Goal: Check status: Check status

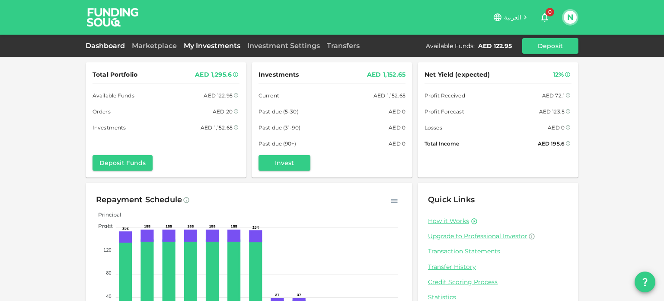
click at [200, 43] on link "My Investments" at bounding box center [212, 46] width 64 height 8
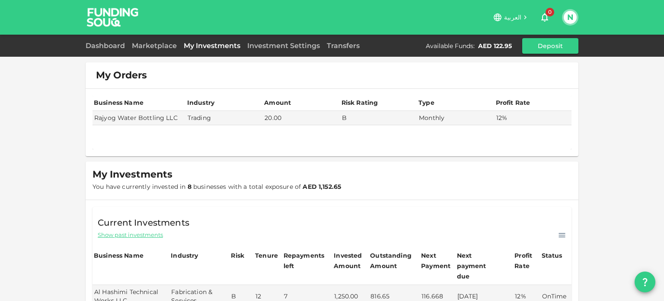
scroll to position [12, 0]
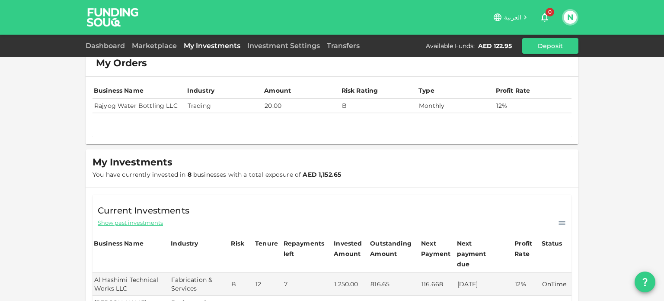
click at [109, 106] on td "Rajyog Water Bottling LLC" at bounding box center [139, 106] width 93 height 14
drag, startPoint x: 109, startPoint y: 106, endPoint x: 173, endPoint y: 108, distance: 63.6
click at [173, 108] on td "Rajyog Water Bottling LLC" at bounding box center [139, 106] width 93 height 14
copy td "Rajyog Water Bottling LLC"
click at [313, 166] on div "My Investments You have currently invested in 8 businesses with a total exposur…" at bounding box center [217, 168] width 249 height 24
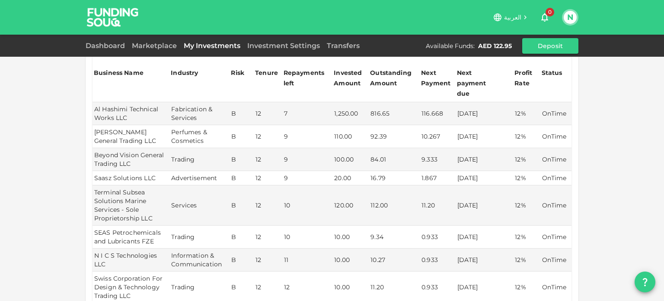
scroll to position [180, 0]
